Goal: Task Accomplishment & Management: Manage account settings

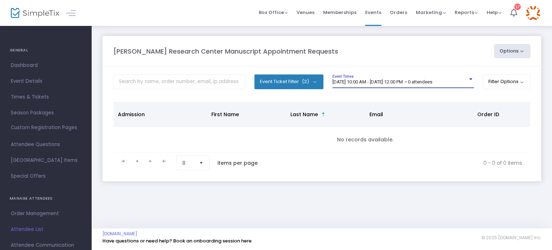
click at [470, 79] on div at bounding box center [471, 79] width 4 height 2
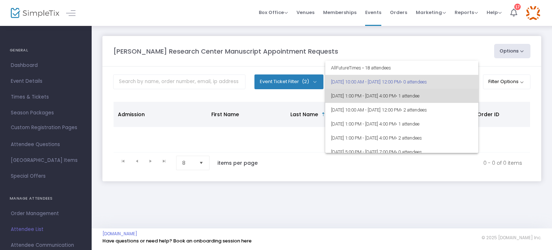
click at [420, 93] on span "• 1 attendee" at bounding box center [408, 95] width 24 height 5
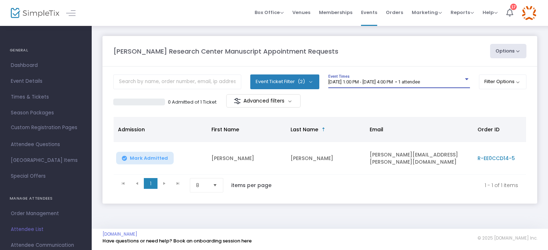
click at [465, 79] on div at bounding box center [467, 79] width 4 height 2
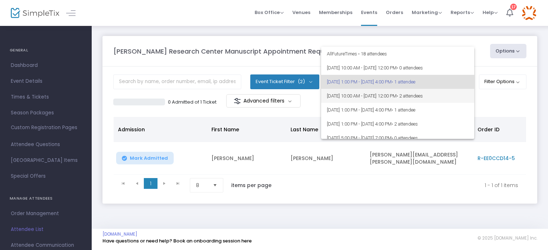
click at [423, 94] on span "• 2 attendees" at bounding box center [410, 95] width 26 height 5
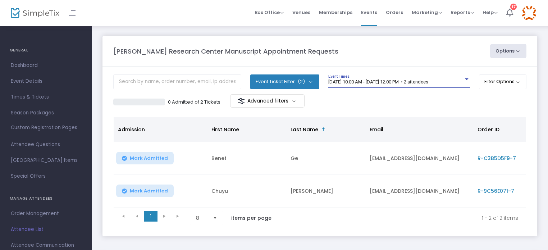
click at [466, 78] on div at bounding box center [467, 79] width 6 height 5
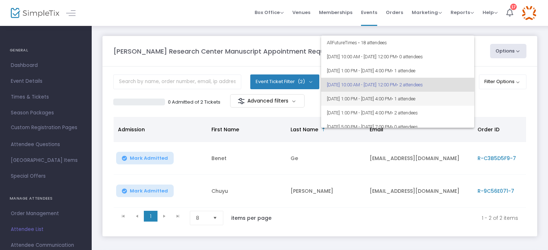
scroll to position [3, 0]
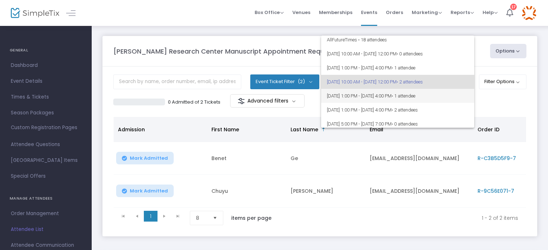
click at [451, 93] on span "[DATE] 1:00 PM - [DATE] 4:00 PM • 1 attendee" at bounding box center [398, 96] width 142 height 14
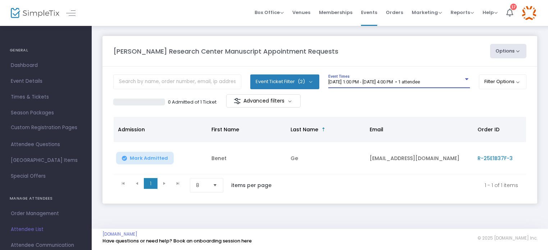
click at [460, 79] on div "[DATE] 1:00 PM - [DATE] 4:00 PM • 1 attendee Event Times" at bounding box center [399, 81] width 142 height 14
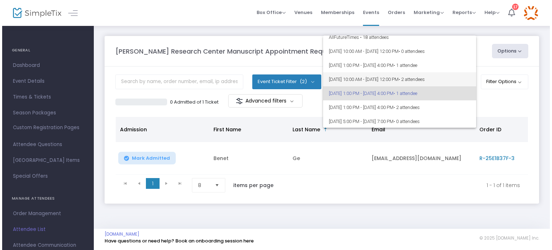
scroll to position [0, 0]
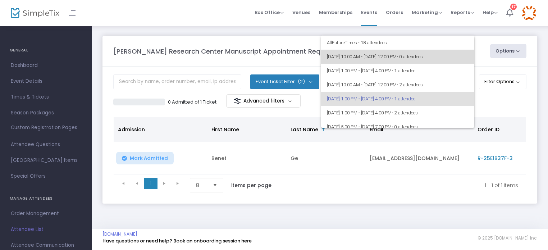
click at [426, 58] on span "[DATE] 10:00 AM - [DATE] 12:00 PM • 0 attendees" at bounding box center [398, 57] width 142 height 14
